Goal: Task Accomplishment & Management: Manage account settings

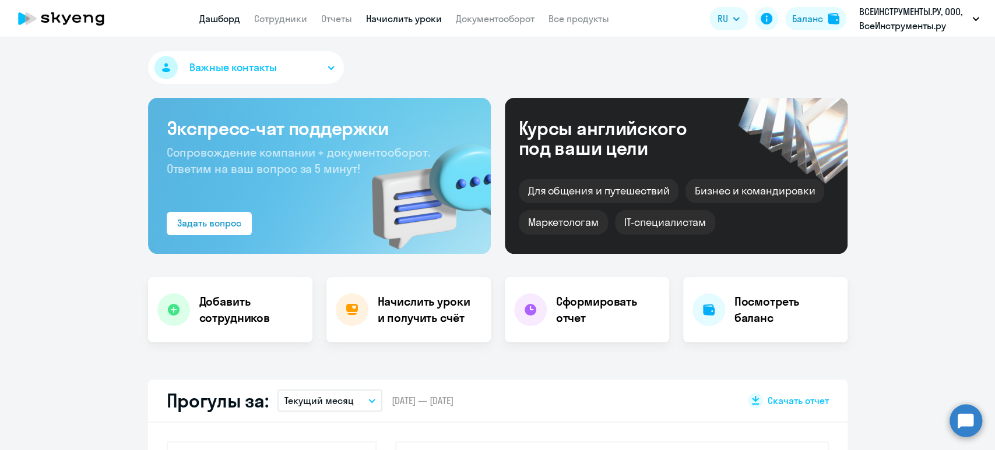
click at [415, 16] on link "Начислить уроки" at bounding box center [404, 19] width 76 height 12
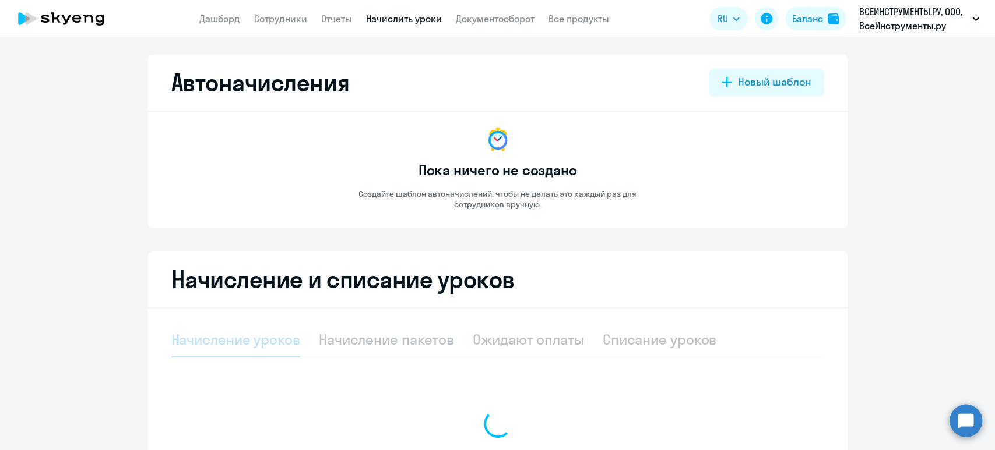
select select "10"
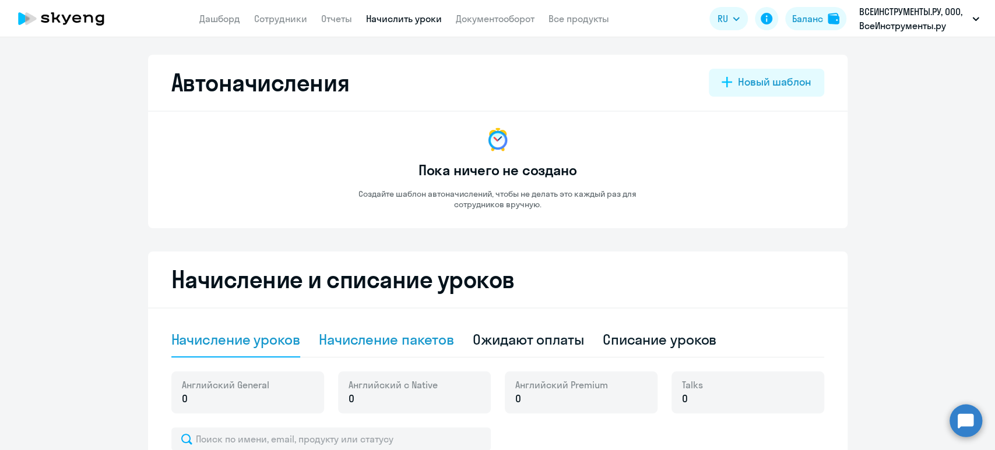
click at [404, 348] on div "Начисление пакетов" at bounding box center [386, 339] width 135 height 19
select select "10"
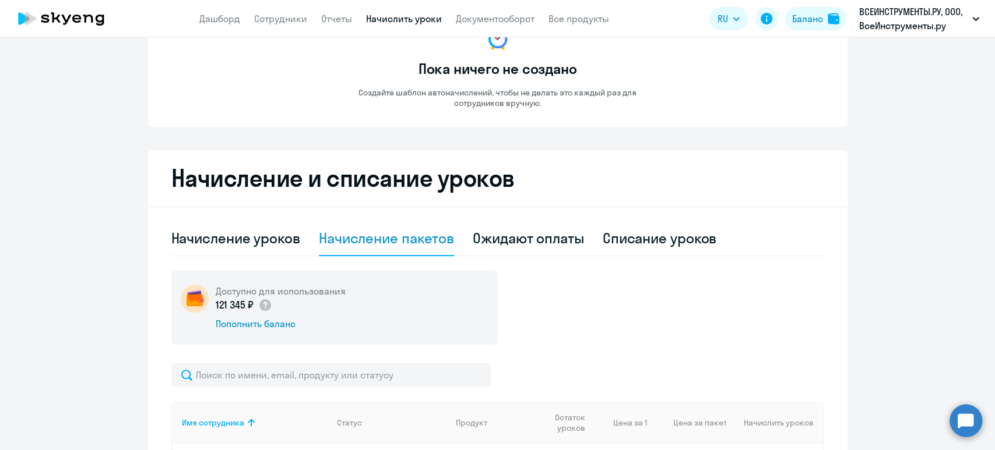
scroll to position [388, 0]
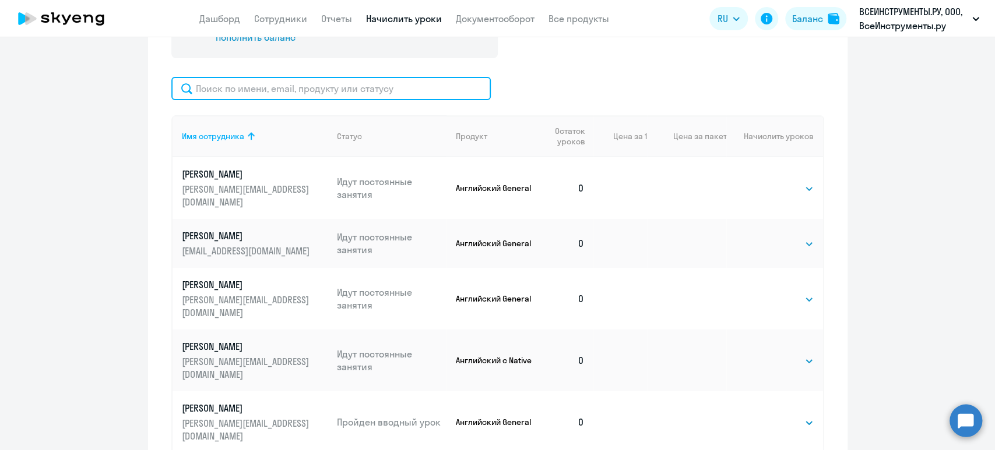
click at [335, 88] on input "text" at bounding box center [330, 88] width 319 height 23
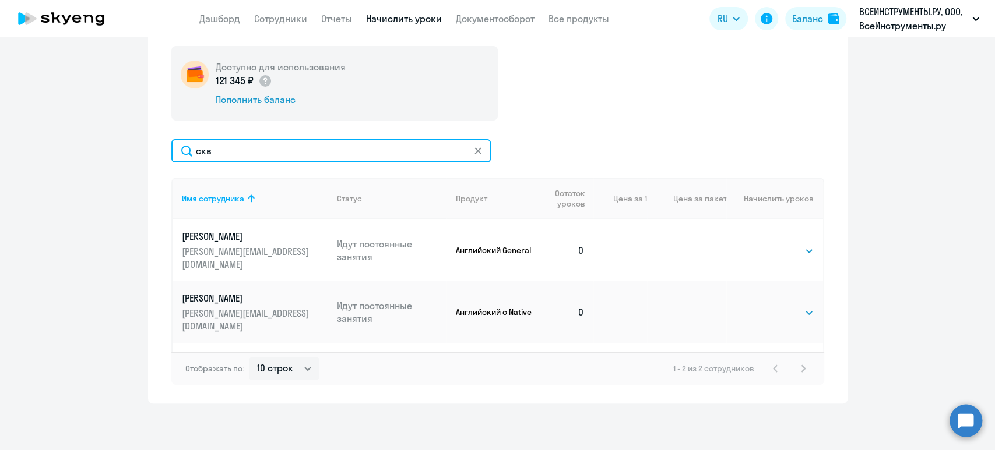
scroll to position [326, 0]
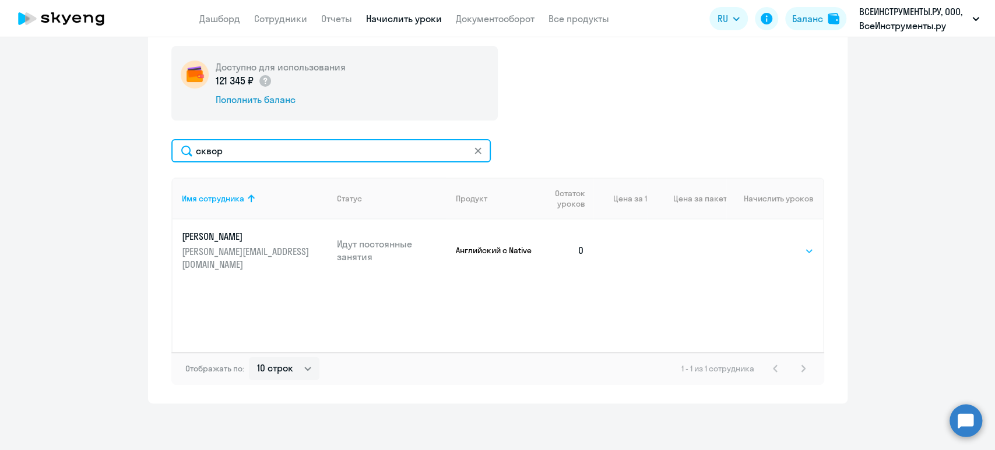
type input "сквор"
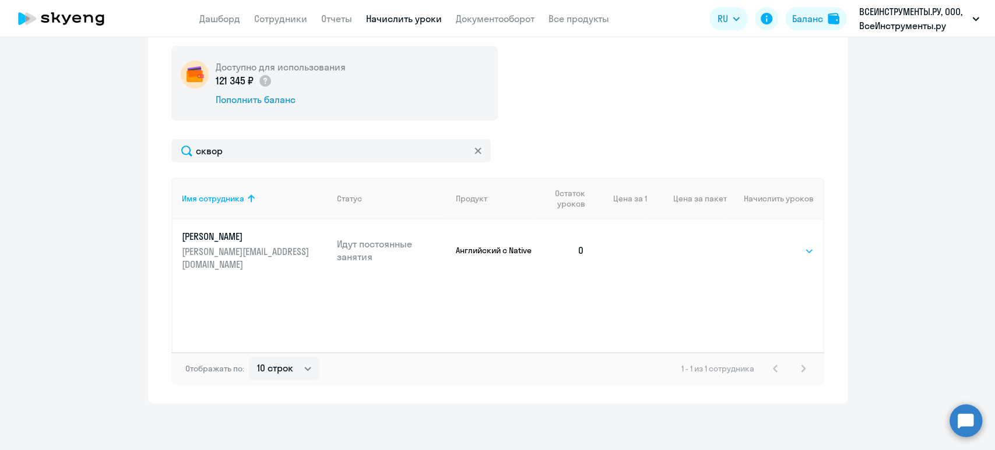
click at [787, 244] on select "Выбрать 4 8 16 32 64 128" at bounding box center [790, 251] width 48 height 14
click at [766, 244] on select "Выбрать 4 8 16 32 64 128" at bounding box center [790, 251] width 48 height 14
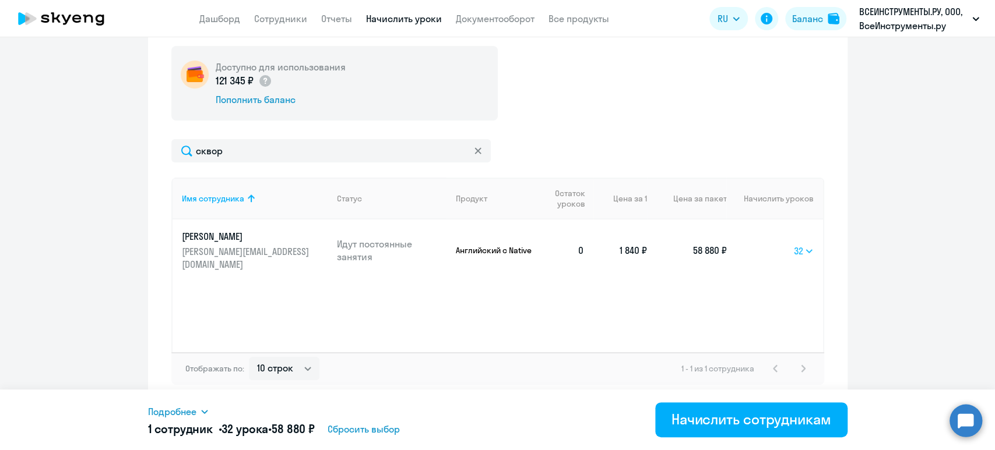
click at [797, 244] on select "Выбрать 4 8 16 32 64 128" at bounding box center [804, 251] width 20 height 14
click at [794, 244] on select "Выбрать 4 8 16 32 64 128" at bounding box center [804, 251] width 20 height 14
click at [809, 239] on td "Выбрать 4 8 16 32 64 128 16" at bounding box center [774, 251] width 96 height 62
click at [803, 244] on select "Выбрать 4 8 16 32 64 128" at bounding box center [804, 251] width 19 height 14
select select "32"
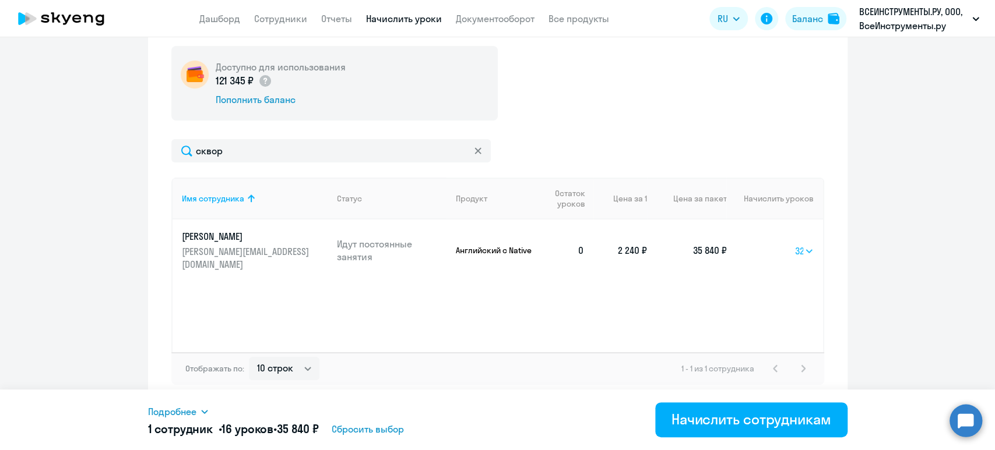
click at [795, 244] on select "Выбрать 4 8 16 32 64 128" at bounding box center [804, 251] width 19 height 14
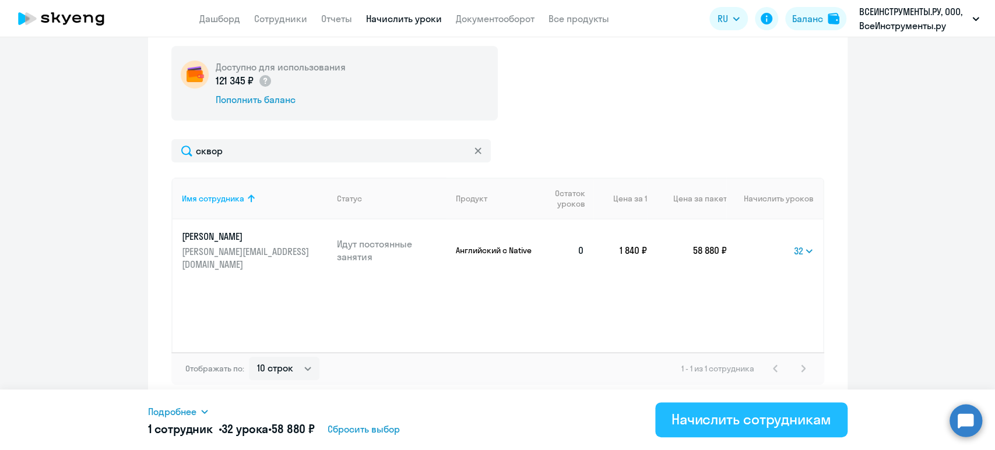
click at [759, 414] on div "Начислить сотрудникам" at bounding box center [751, 419] width 160 height 19
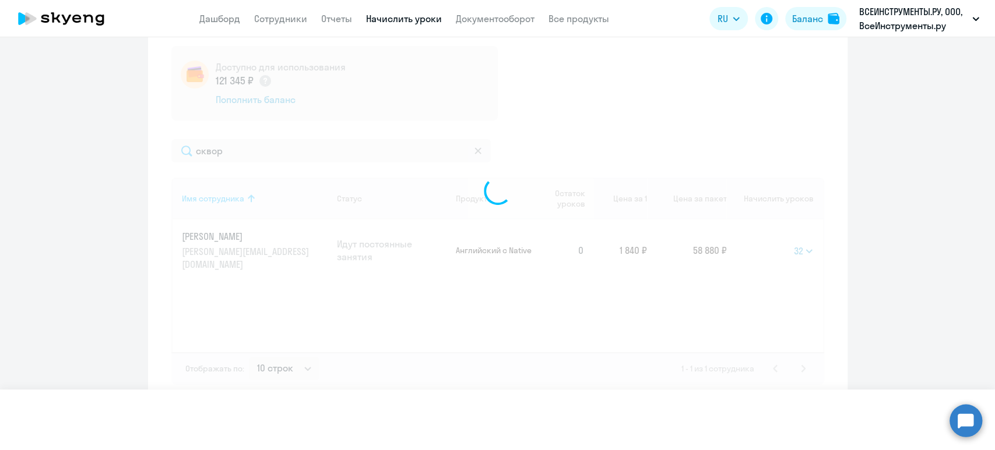
select select
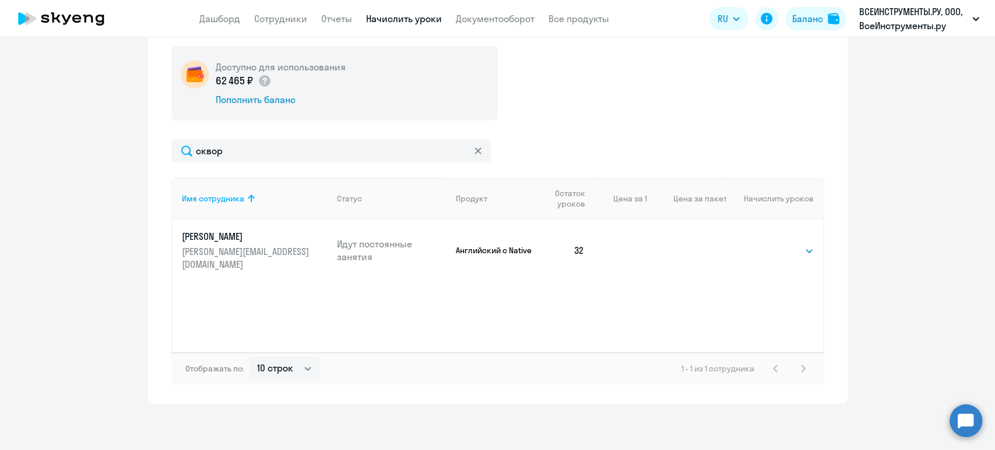
scroll to position [0, 0]
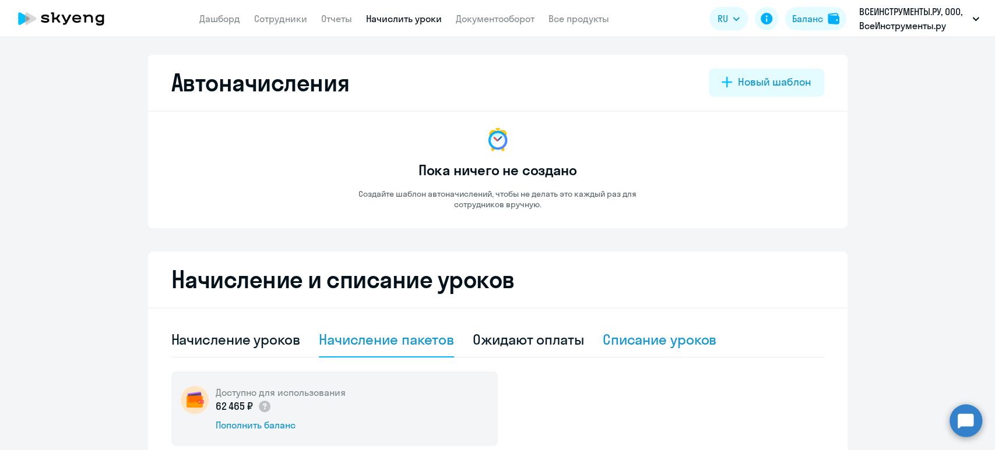
click at [630, 347] on div "Списание уроков" at bounding box center [659, 339] width 114 height 19
select select "10"
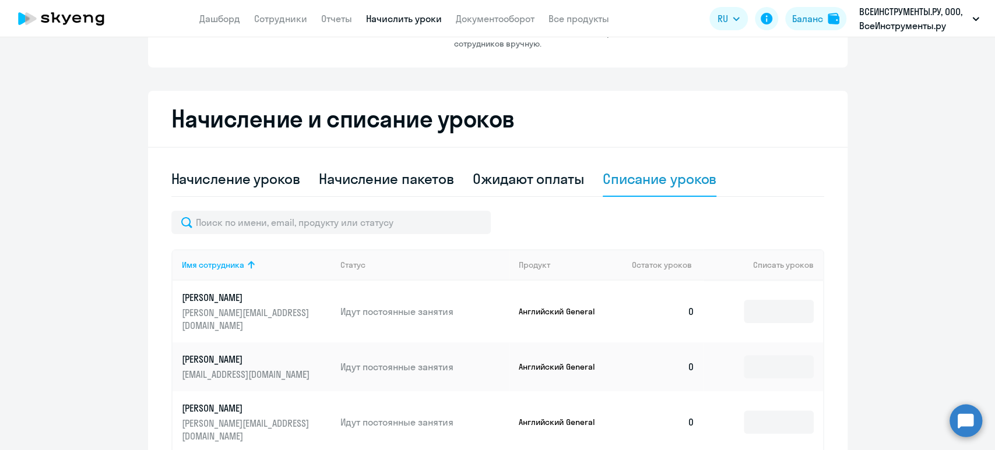
scroll to position [333, 0]
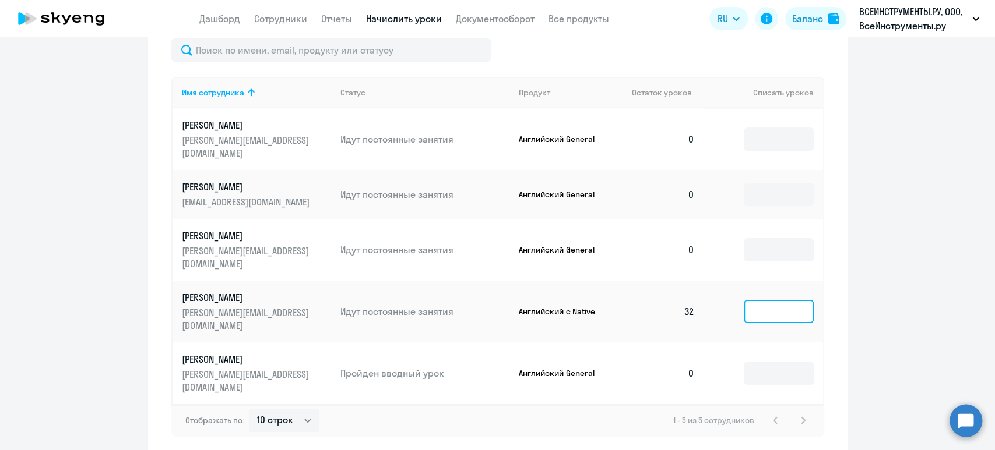
click at [782, 300] on input at bounding box center [778, 311] width 70 height 23
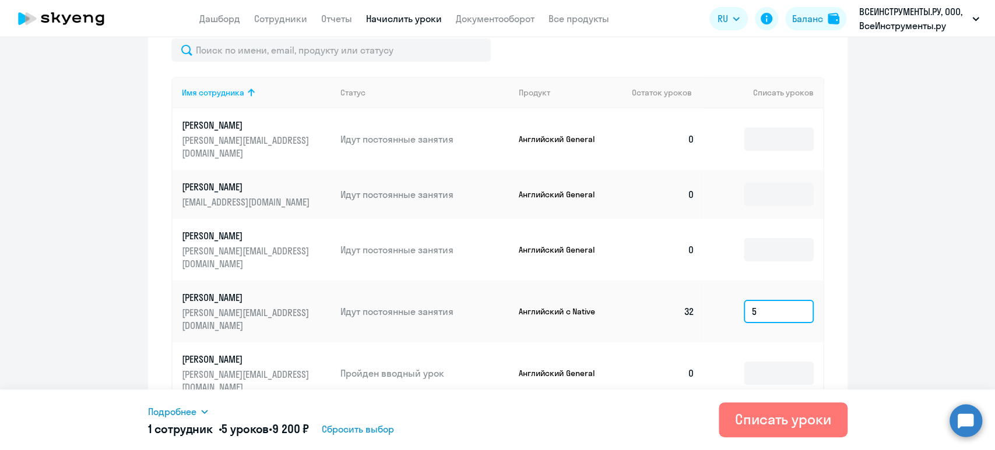
type input "5"
click at [191, 409] on span "Подробнее" at bounding box center [172, 412] width 48 height 14
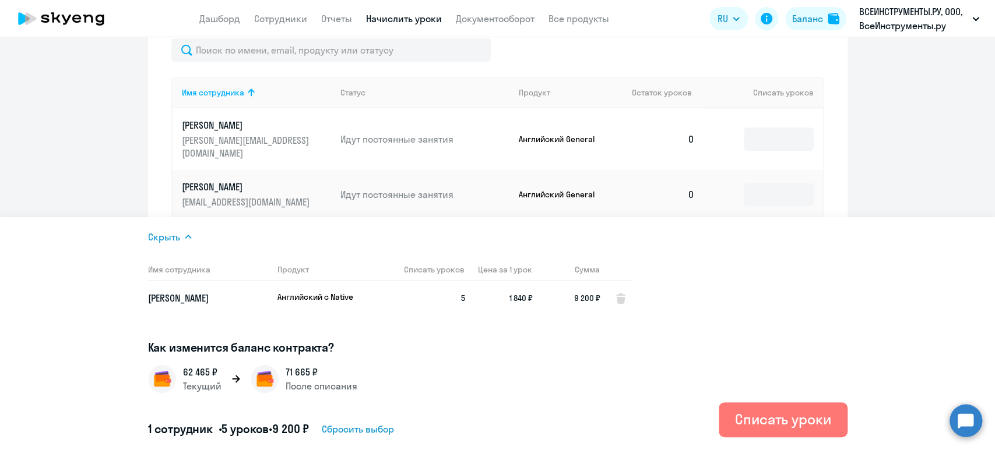
click at [888, 175] on ng-component "Автоначисления Новый шаблон Пока ничего не создано Создайте шаблон автоначислен…" at bounding box center [497, 89] width 995 height 734
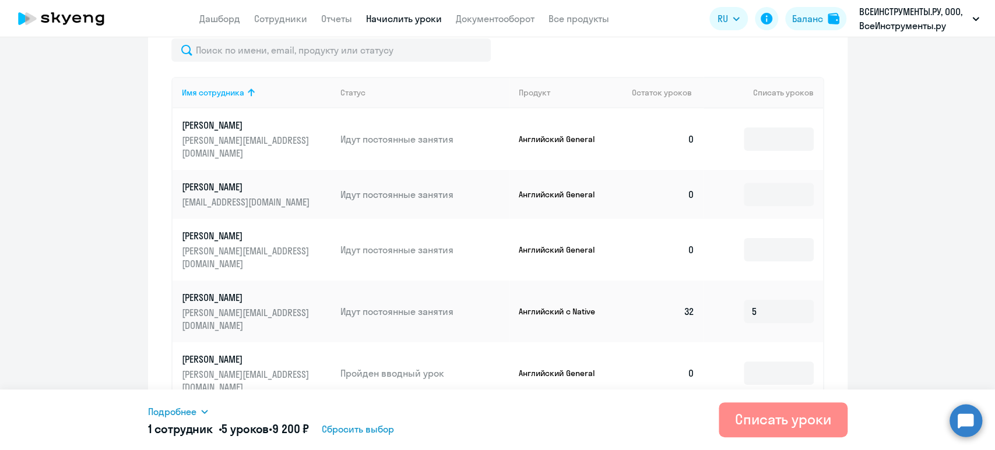
click at [786, 419] on div "Списать уроки" at bounding box center [783, 419] width 96 height 19
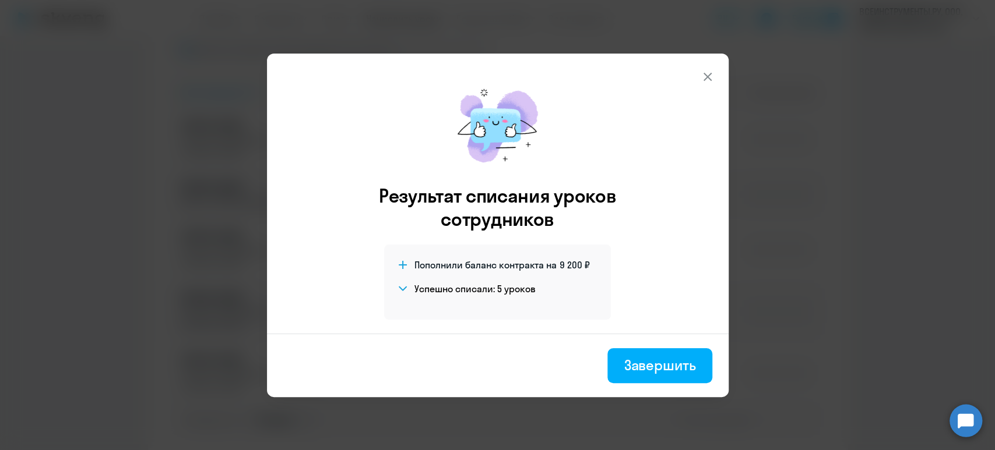
click at [685, 369] on div "Завершить" at bounding box center [659, 365] width 72 height 19
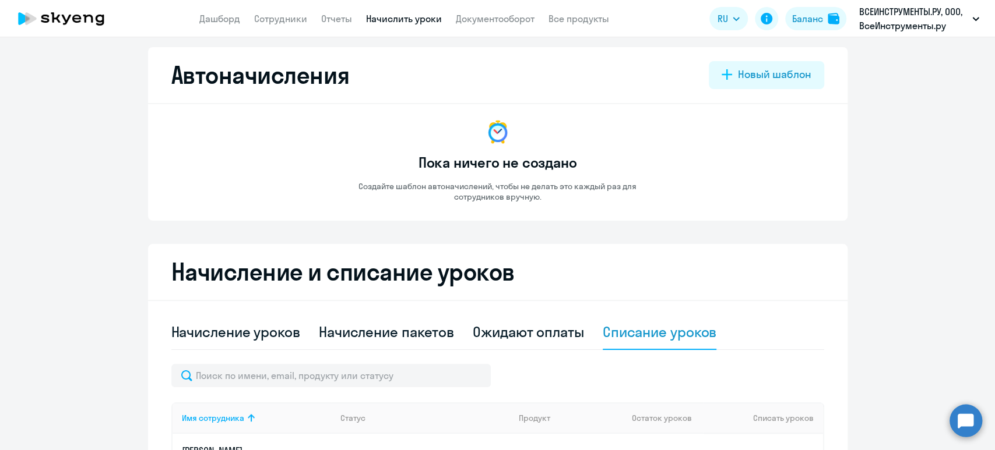
scroll to position [0, 0]
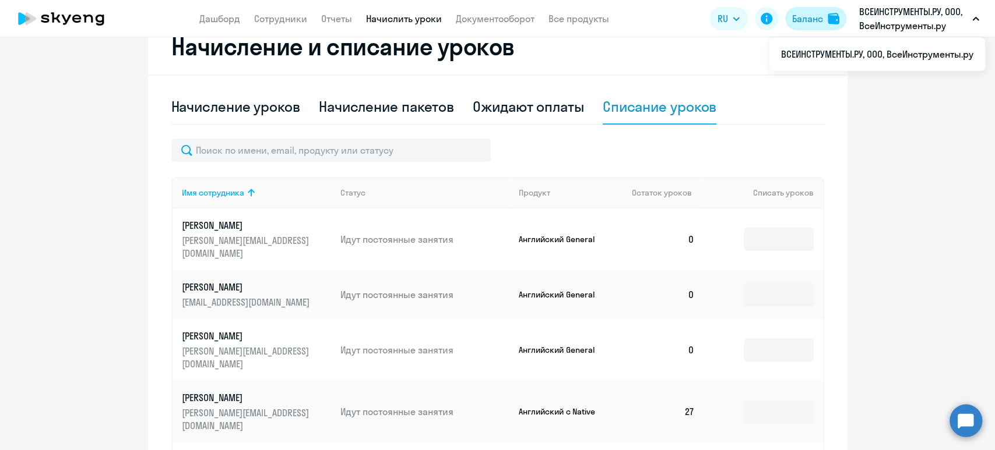
click at [820, 14] on div "Баланс" at bounding box center [807, 19] width 31 height 14
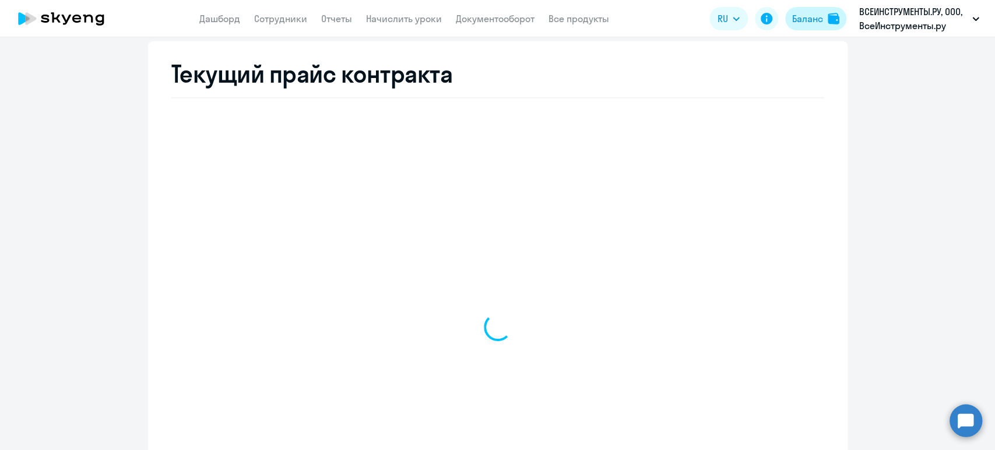
scroll to position [443, 0]
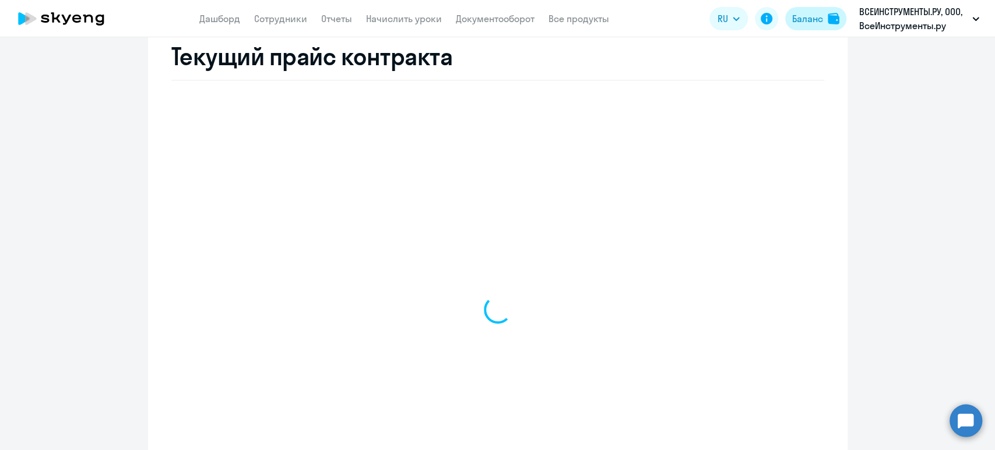
select select "english_adult_not_native_speaker"
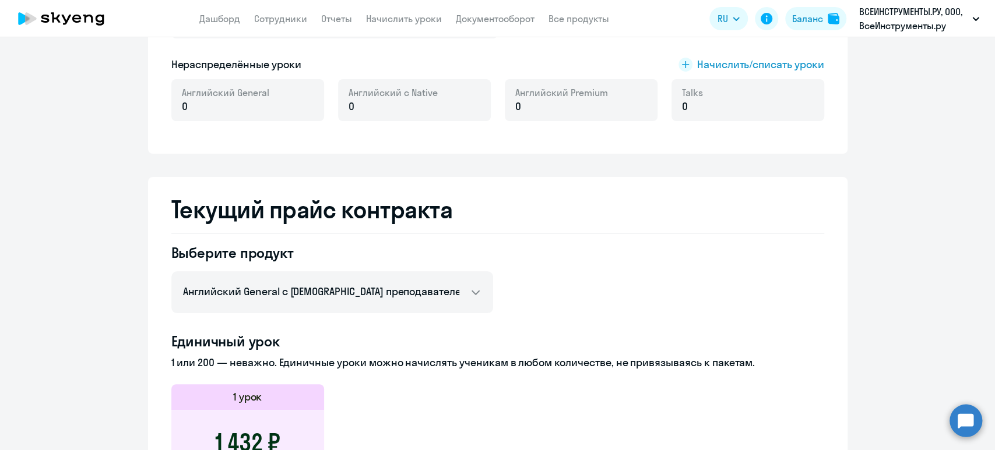
scroll to position [0, 0]
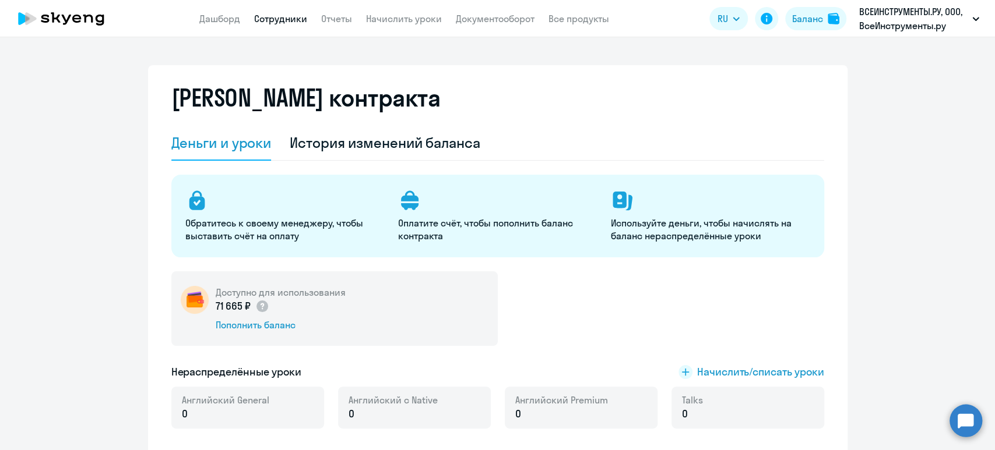
click at [272, 14] on link "Сотрудники" at bounding box center [280, 19] width 53 height 12
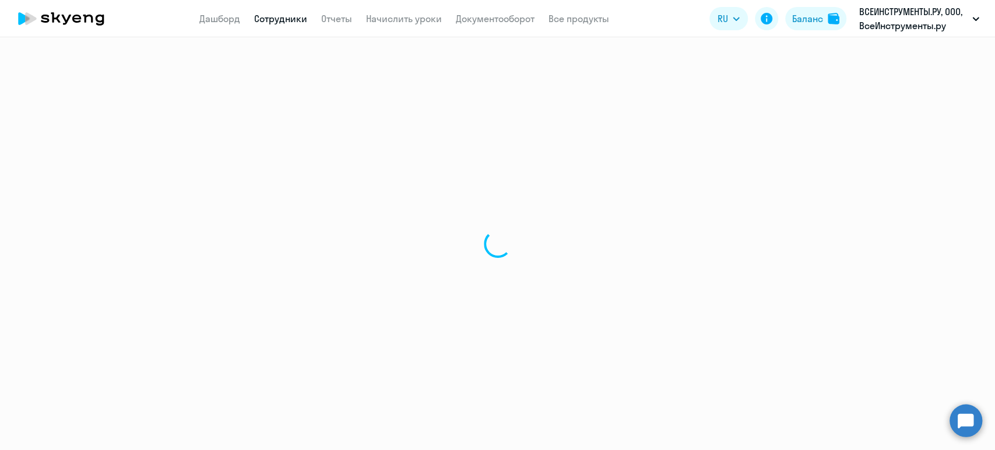
select select "30"
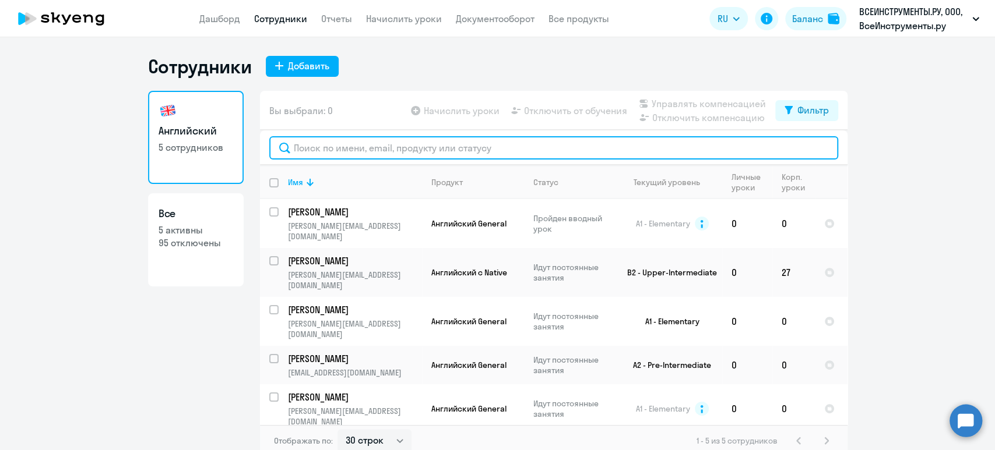
click at [338, 150] on input "text" at bounding box center [553, 147] width 569 height 23
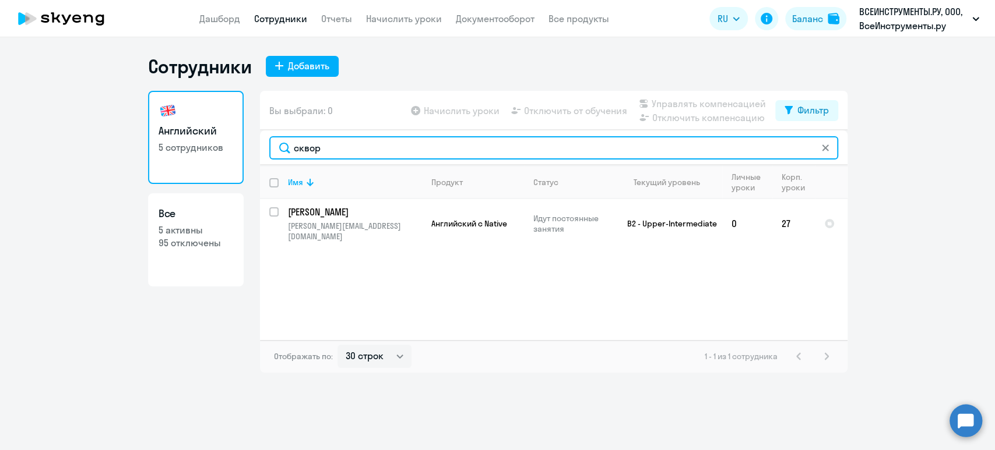
type input "сквор"
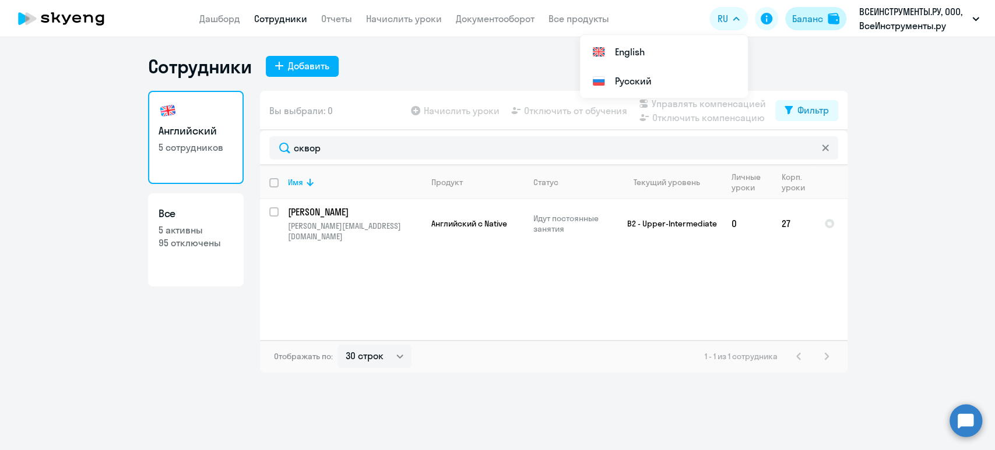
click at [826, 18] on button "Баланс" at bounding box center [815, 18] width 61 height 23
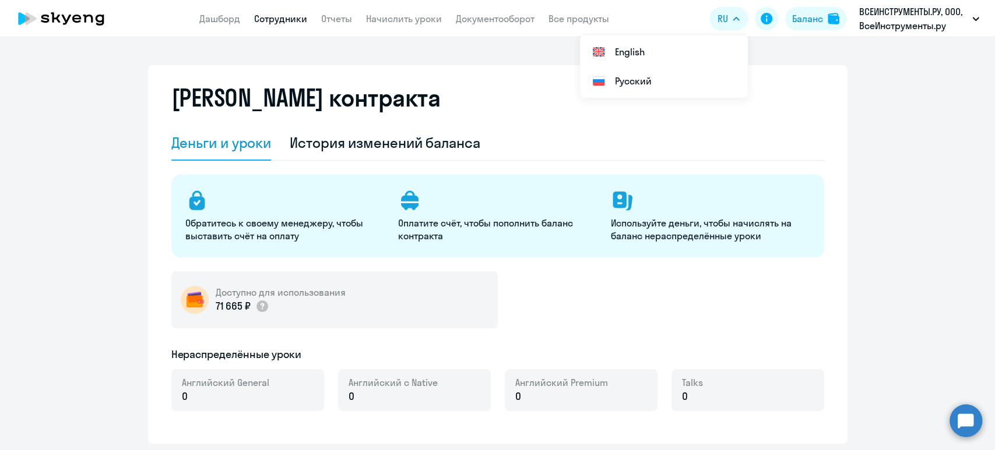
select select "english_adult_not_native_speaker"
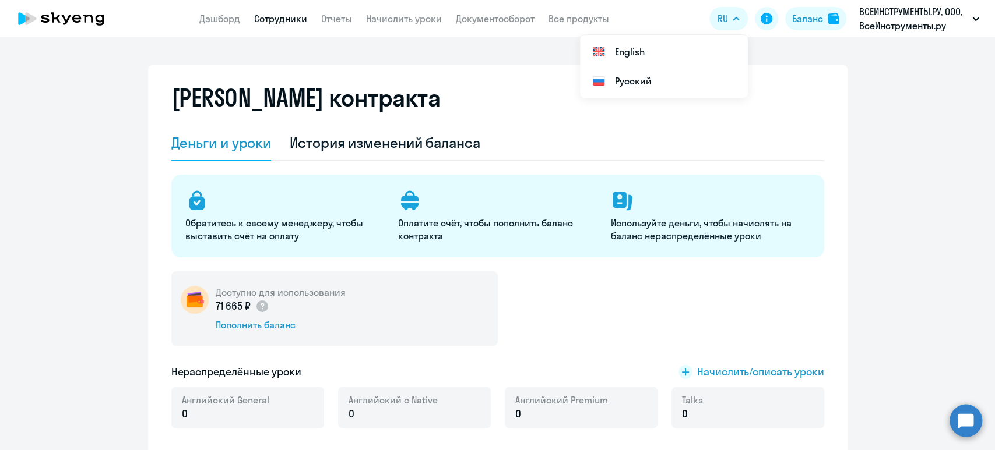
click at [280, 23] on link "Сотрудники" at bounding box center [280, 19] width 53 height 12
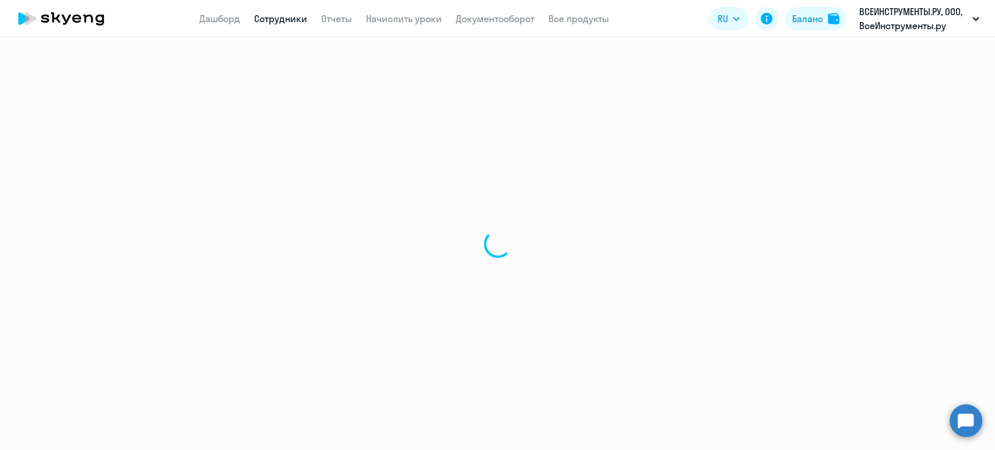
select select "30"
